Goal: Participate in discussion

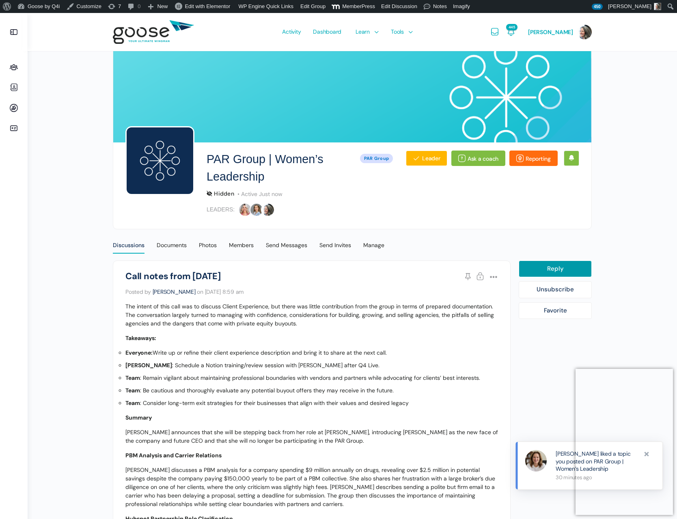
click at [127, 245] on div "Discussions" at bounding box center [129, 247] width 32 height 12
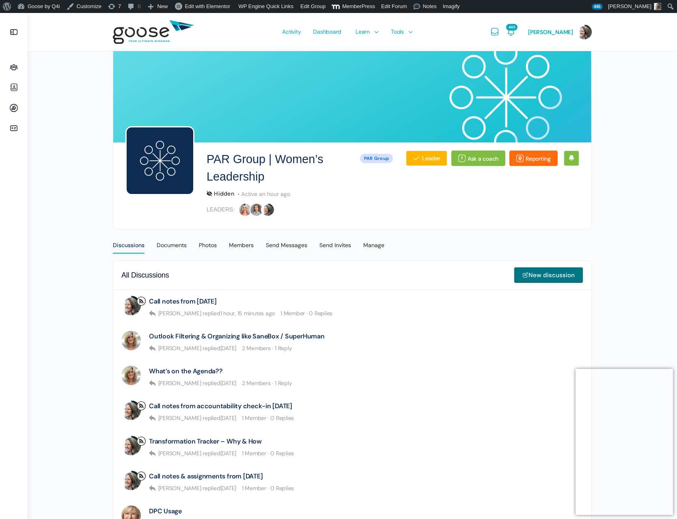
click at [550, 278] on link "New discussion" at bounding box center [548, 275] width 69 height 16
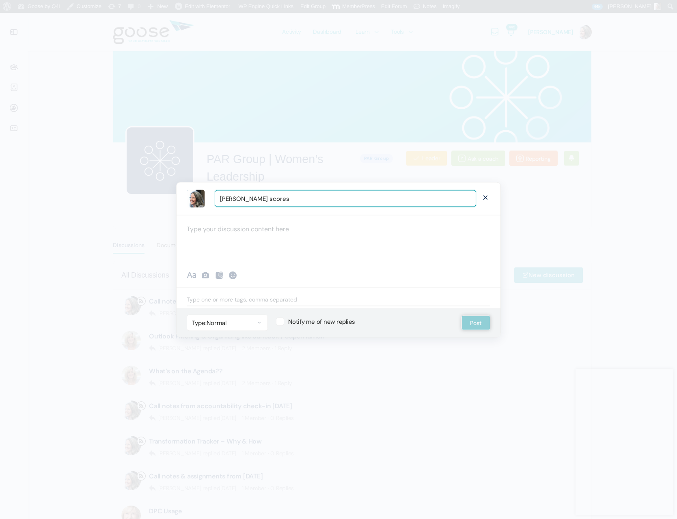
type input "Kolbe scores"
click at [262, 229] on div at bounding box center [339, 239] width 324 height 49
click at [282, 321] on label "Notify me of new replies" at bounding box center [360, 322] width 169 height 8
click at [281, 321] on input "Notify me of new replies" at bounding box center [278, 320] width 5 height 5
checkbox input "true"
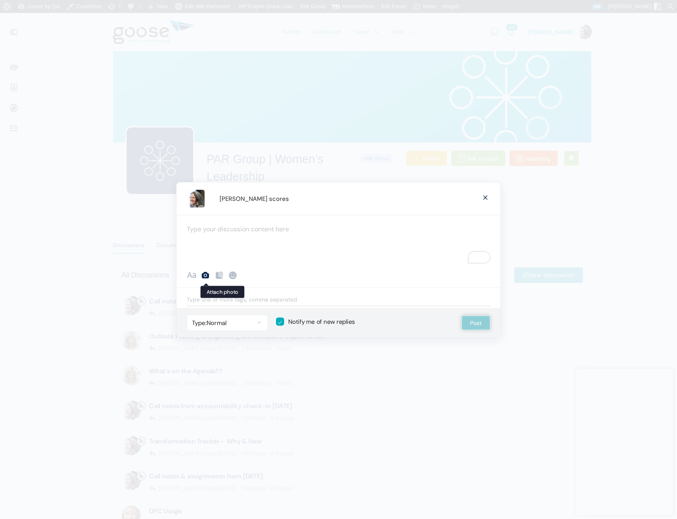
click at [206, 276] on icon at bounding box center [205, 275] width 10 height 10
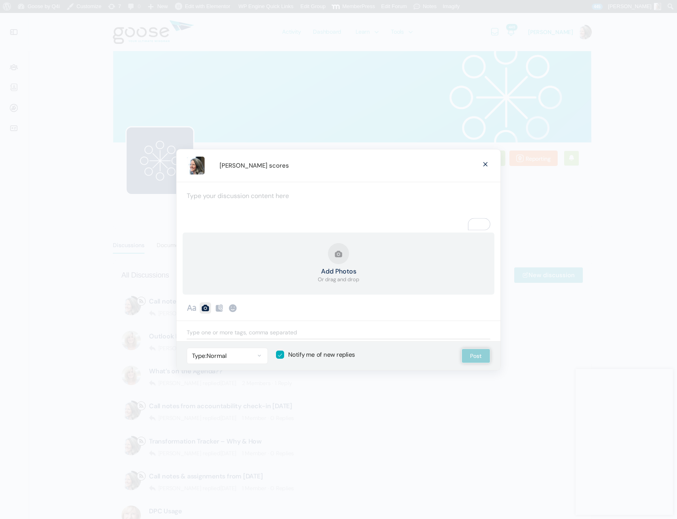
click at [340, 252] on button "Add Photos Or drag and drop" at bounding box center [338, 263] width 41 height 41
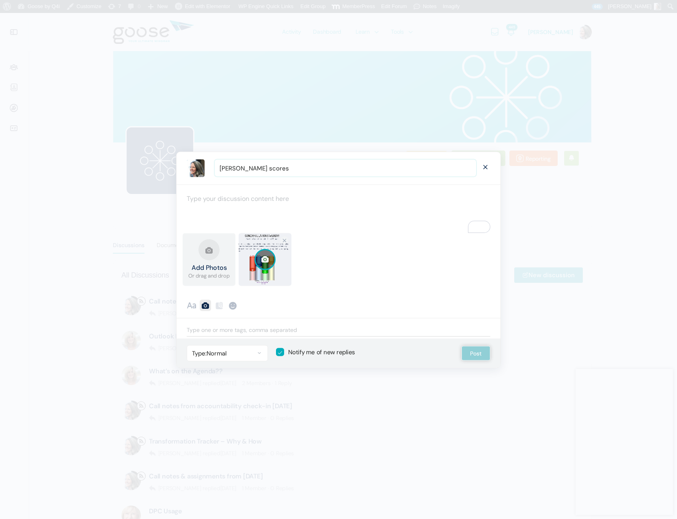
click at [279, 167] on input "Kolbe scores" at bounding box center [345, 168] width 261 height 17
type input "Kolbe scores - add yours here"
click at [475, 353] on button "Post" at bounding box center [475, 353] width 29 height 15
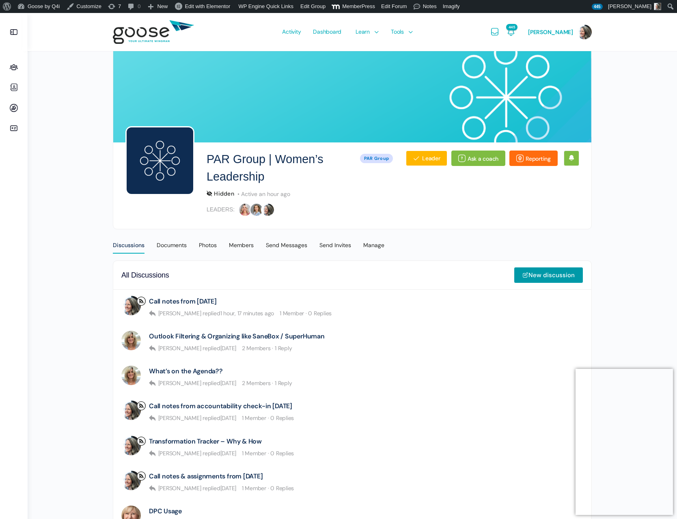
click at [15, 65] on icon at bounding box center [13, 68] width 19 height 10
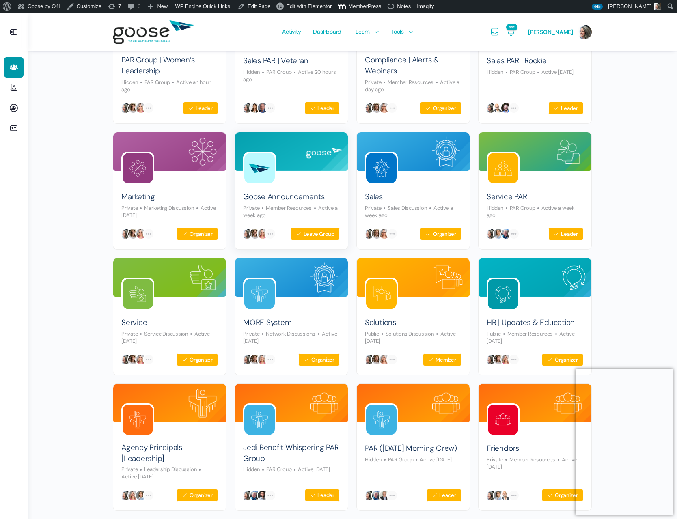
scroll to position [147, 0]
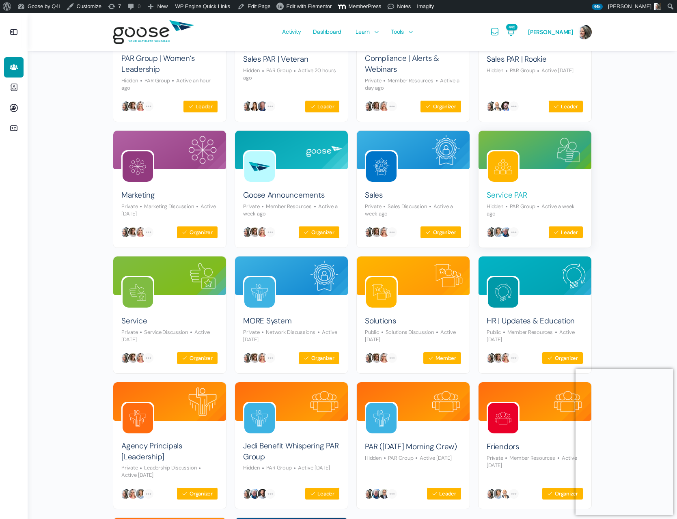
click at [509, 194] on link "Service PAR" at bounding box center [507, 195] width 40 height 11
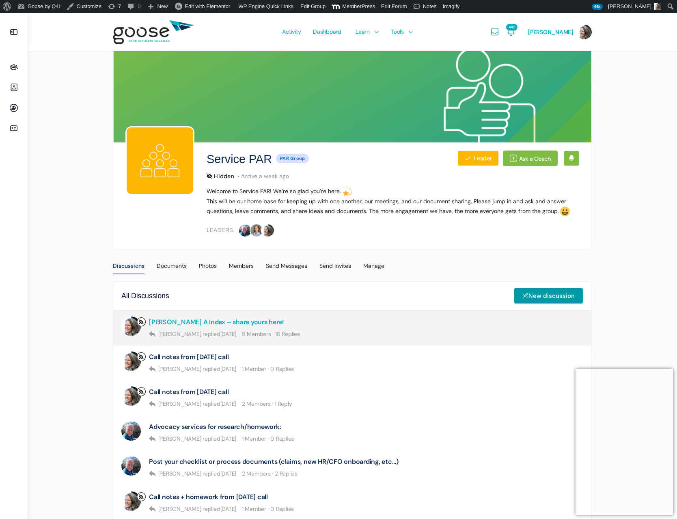
click at [176, 322] on link "Kolbe A Index – share yours here!" at bounding box center [216, 322] width 135 height 8
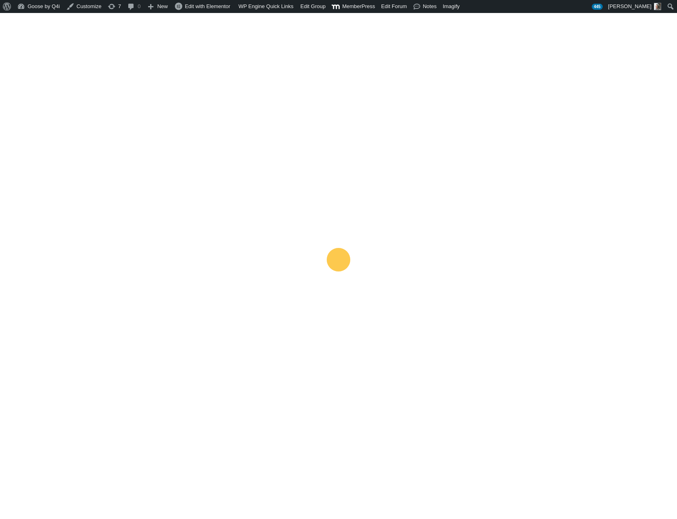
scroll to position [165, 0]
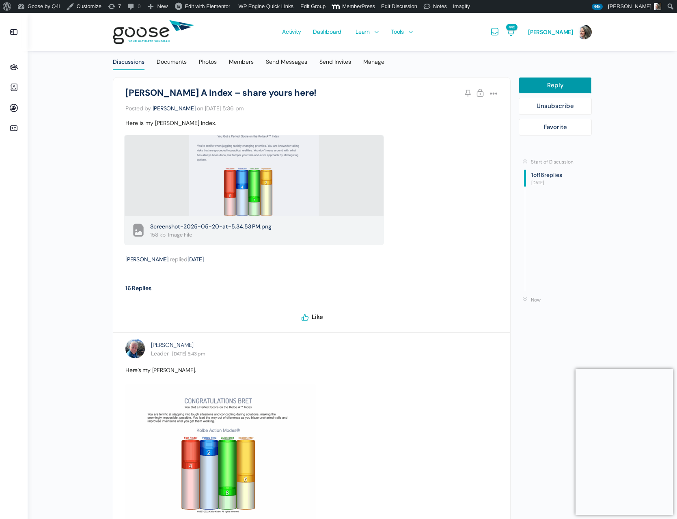
scroll to position [210, 0]
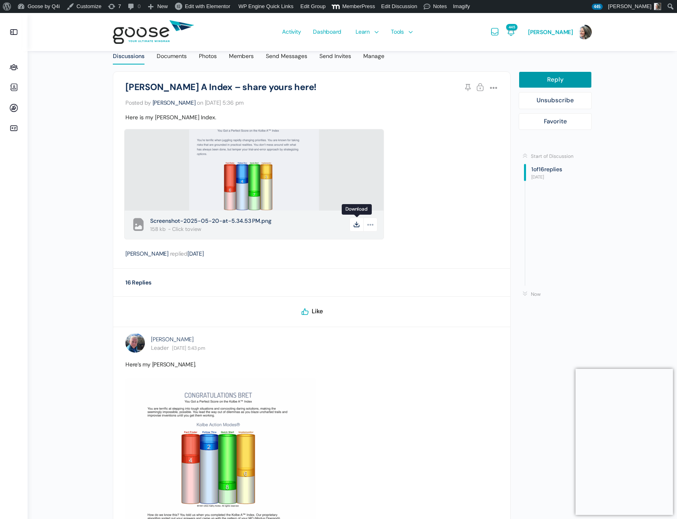
click at [355, 224] on icon at bounding box center [356, 225] width 14 height 14
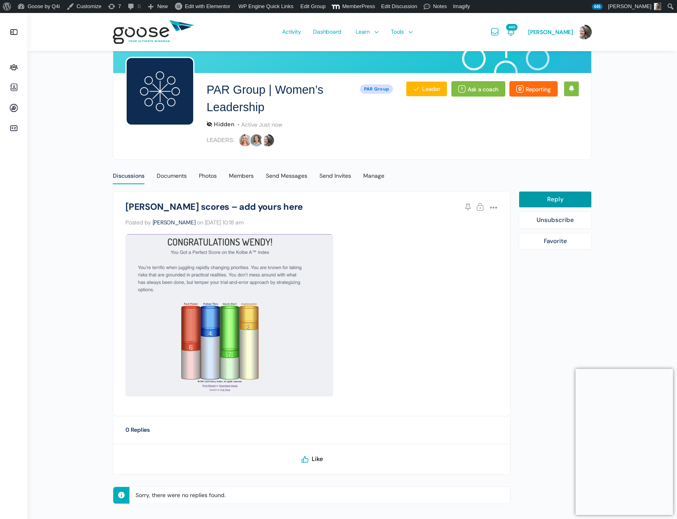
scroll to position [80, 0]
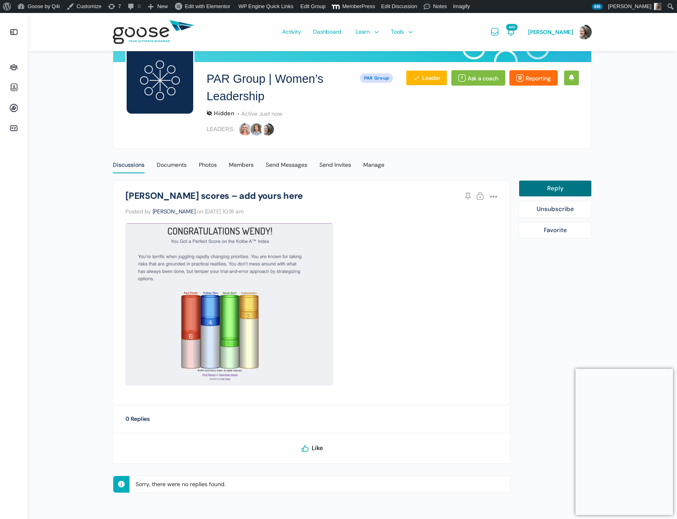
click at [552, 190] on link "Reply" at bounding box center [555, 188] width 73 height 17
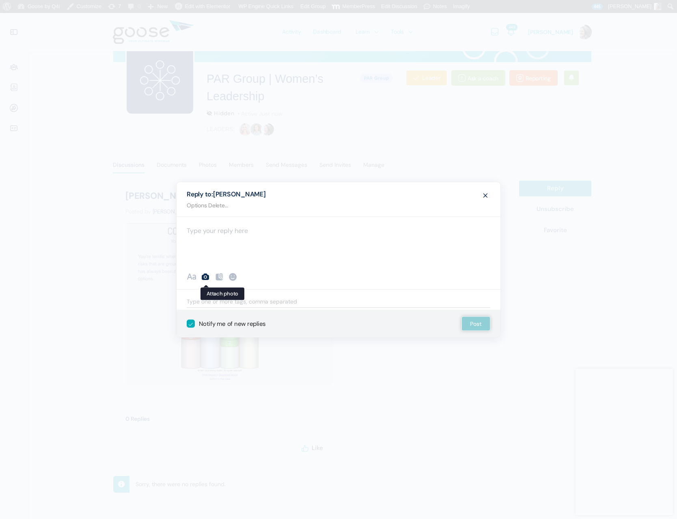
click at [206, 276] on icon at bounding box center [205, 277] width 10 height 10
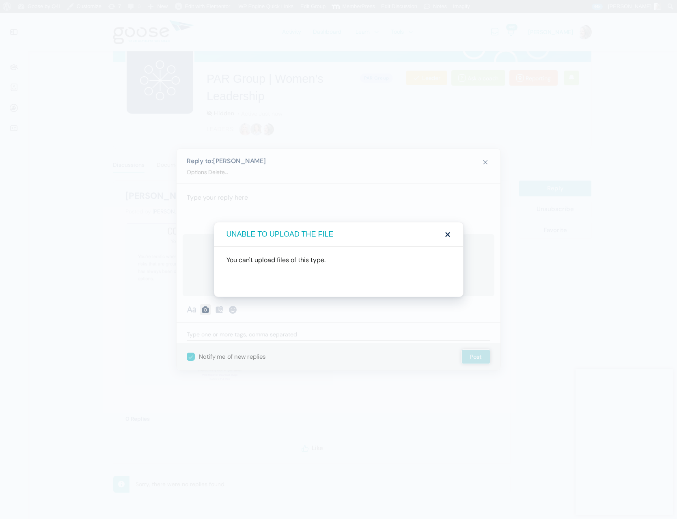
click at [446, 235] on span at bounding box center [447, 234] width 8 height 8
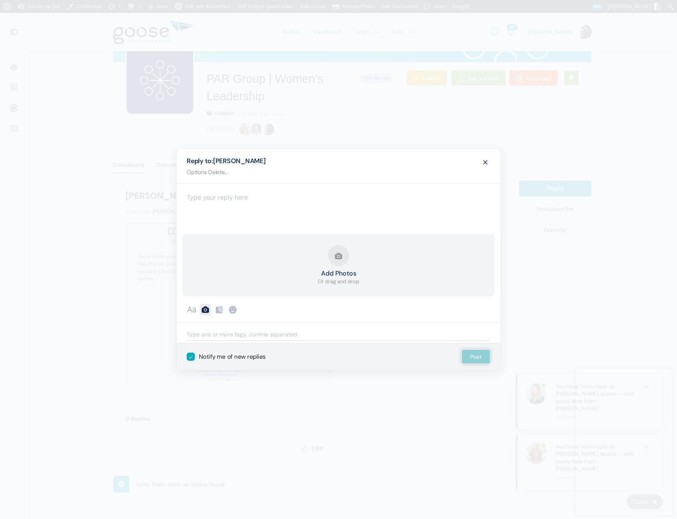
click at [485, 160] on span at bounding box center [486, 161] width 10 height 15
select select
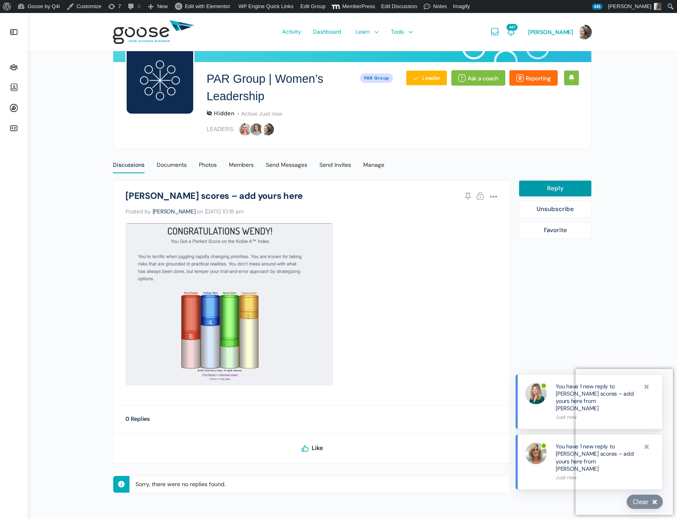
scroll to position [0, 0]
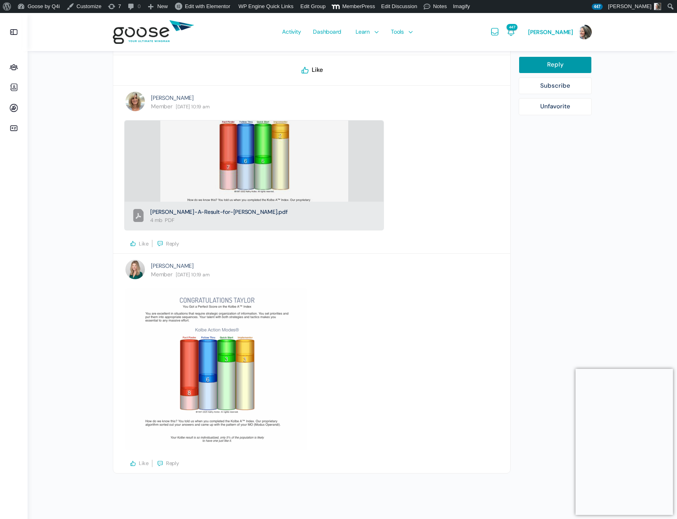
scroll to position [469, 0]
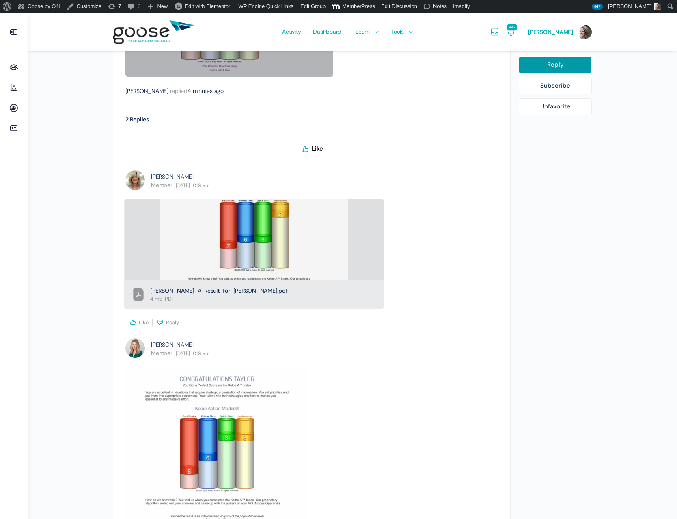
scroll to position [469, 0]
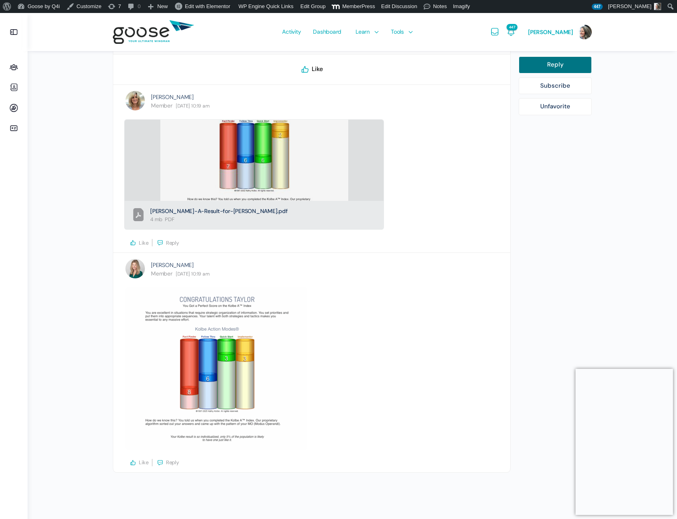
click at [545, 65] on link "Reply" at bounding box center [555, 64] width 73 height 17
select select
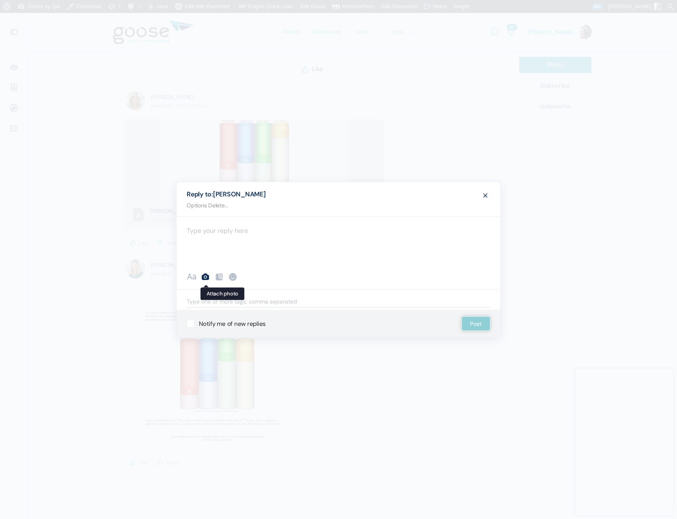
click at [205, 279] on icon at bounding box center [205, 277] width 10 height 10
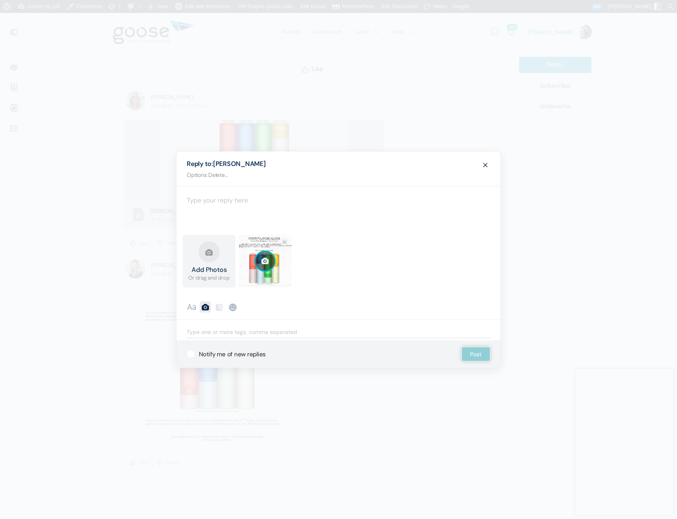
click at [190, 354] on label "Notify me of new replies" at bounding box center [226, 354] width 79 height 8
click at [190, 353] on input "Notify me of new replies" at bounding box center [189, 350] width 5 height 5
checkbox input "true"
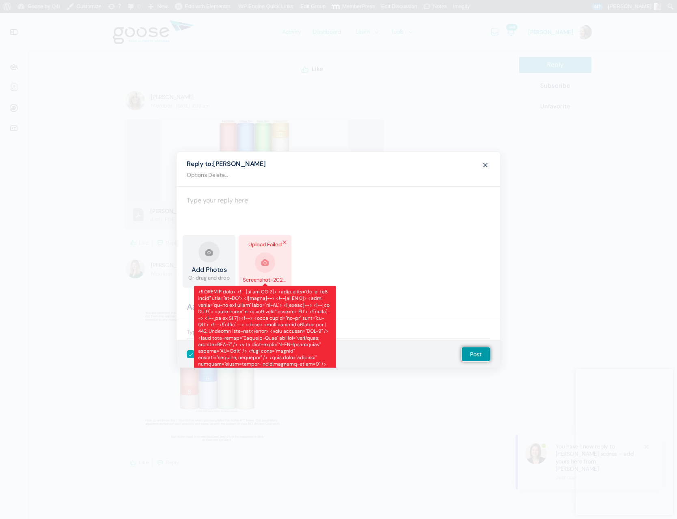
click at [284, 241] on link "Remove file" at bounding box center [284, 242] width 8 height 8
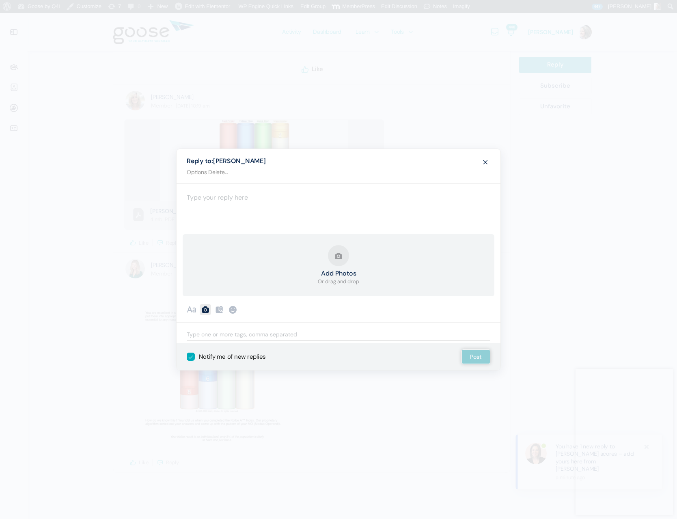
click at [337, 254] on button "Add Photos Or drag and drop" at bounding box center [338, 265] width 41 height 41
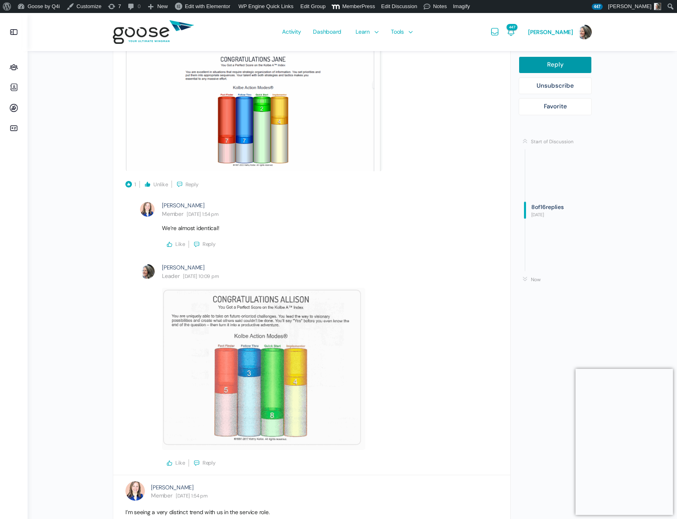
scroll to position [1651, 0]
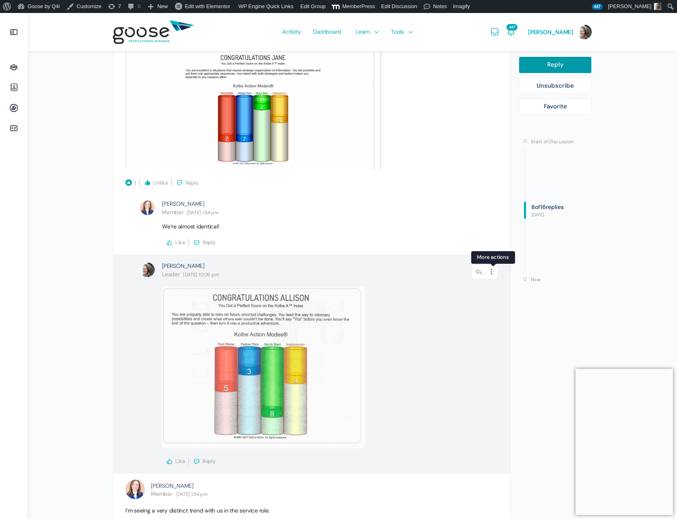
click at [493, 273] on icon at bounding box center [492, 272] width 12 height 14
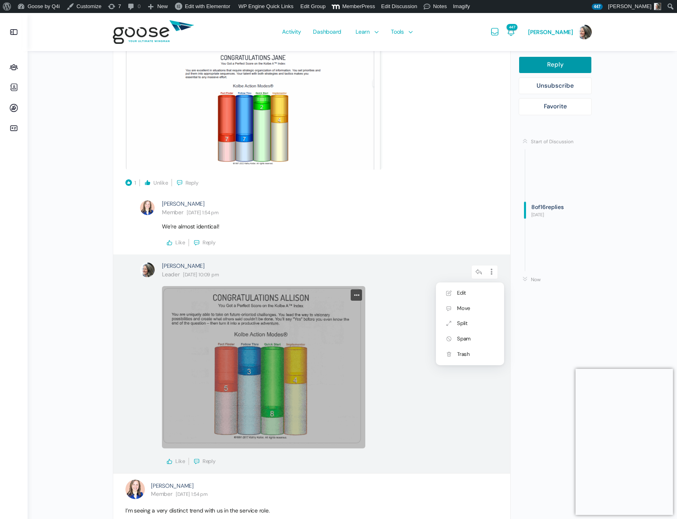
click at [304, 369] on link at bounding box center [263, 367] width 203 height 162
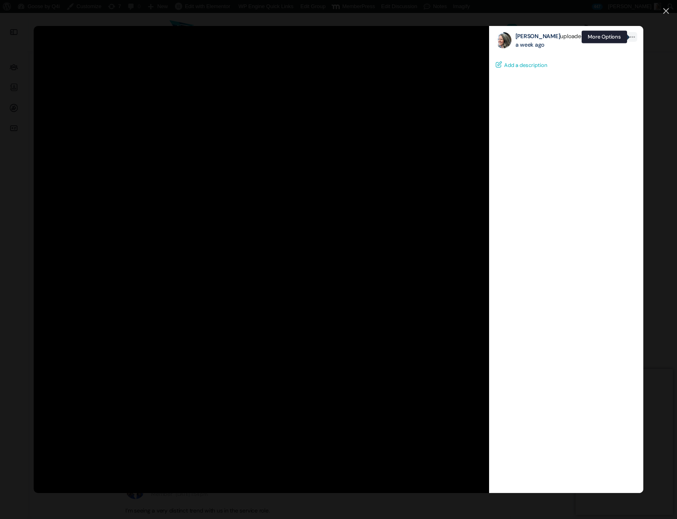
click at [632, 38] on icon at bounding box center [632, 37] width 6 height 6
click at [585, 56] on span "Download" at bounding box center [585, 54] width 24 height 5
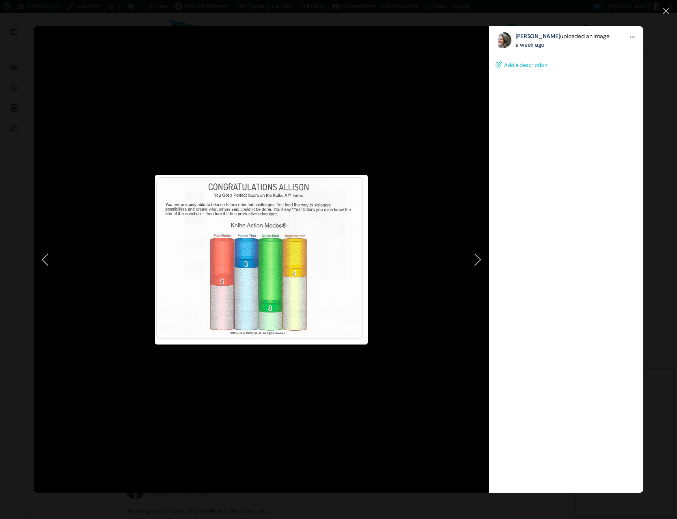
click at [462, 91] on link at bounding box center [307, 259] width 364 height 467
